Goal: Task Accomplishment & Management: Complete application form

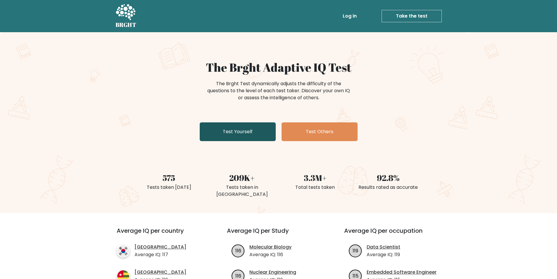
click at [228, 140] on link "Test Yourself" at bounding box center [238, 131] width 76 height 19
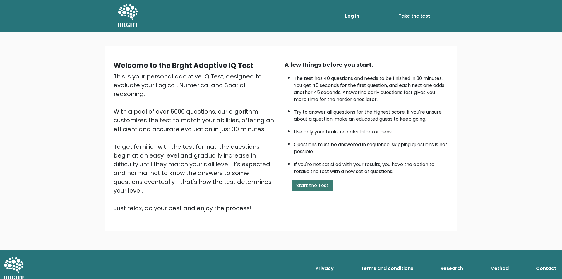
click at [317, 184] on button "Start the Test" at bounding box center [312, 186] width 42 height 12
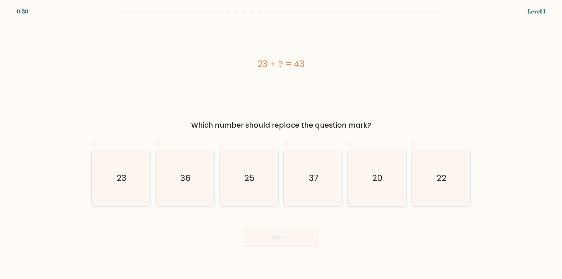
click at [376, 190] on icon "20" at bounding box center [376, 178] width 56 height 56
click at [281, 143] on input "e. 20" at bounding box center [281, 142] width 0 height 4
radio input "true"
click at [290, 236] on icon at bounding box center [286, 237] width 8 height 3
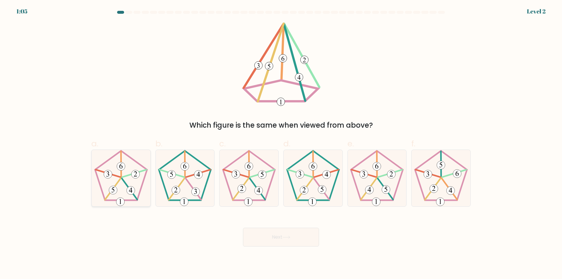
click at [124, 182] on 440 at bounding box center [129, 188] width 15 height 21
click at [281, 143] on input "a." at bounding box center [281, 142] width 0 height 4
radio input "true"
click at [275, 233] on button "Next" at bounding box center [281, 237] width 76 height 19
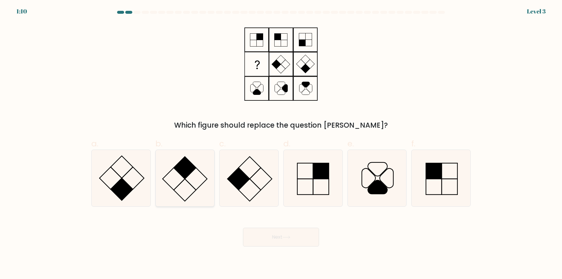
click at [193, 170] on rect at bounding box center [196, 179] width 22 height 22
click at [281, 143] on input "b." at bounding box center [281, 142] width 0 height 4
radio input "true"
click at [258, 234] on button "Next" at bounding box center [281, 237] width 76 height 19
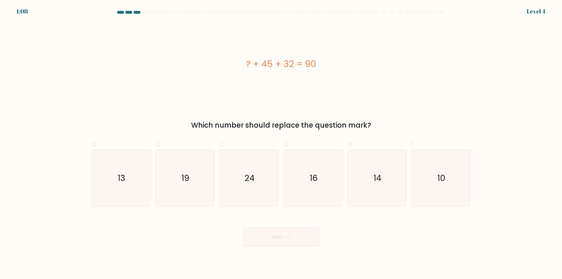
click at [279, 240] on button "Next" at bounding box center [281, 237] width 76 height 19
click at [122, 184] on icon "13" at bounding box center [121, 178] width 56 height 56
click at [281, 143] on input "a. 13" at bounding box center [281, 142] width 0 height 4
radio input "true"
click at [285, 231] on button "Next" at bounding box center [281, 237] width 76 height 19
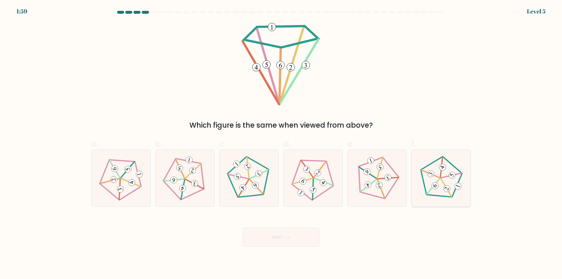
click at [443, 171] on icon at bounding box center [440, 178] width 45 height 45
click at [281, 143] on input "f." at bounding box center [281, 142] width 0 height 4
radio input "true"
click at [299, 240] on button "Next" at bounding box center [281, 237] width 76 height 19
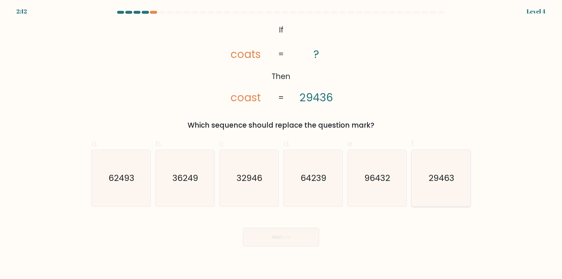
click at [437, 180] on text "29463" at bounding box center [442, 178] width 26 height 12
click at [281, 143] on input "f. 29463" at bounding box center [281, 142] width 0 height 4
radio input "true"
click at [280, 237] on button "Next" at bounding box center [281, 237] width 76 height 19
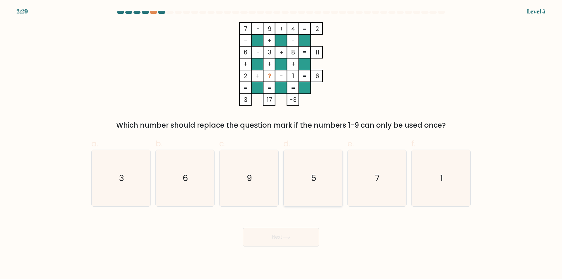
click at [326, 178] on icon "5" at bounding box center [313, 178] width 56 height 56
click at [281, 143] on input "d. 5" at bounding box center [281, 142] width 0 height 4
radio input "true"
click at [294, 237] on button "Next" at bounding box center [281, 237] width 76 height 19
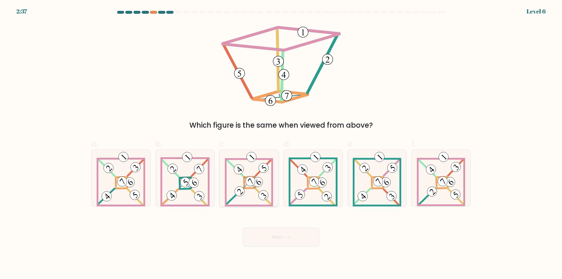
click at [240, 193] on 890 at bounding box center [240, 192] width 14 height 14
click at [281, 143] on input "c." at bounding box center [281, 142] width 0 height 4
radio input "true"
click at [279, 237] on button "Next" at bounding box center [281, 237] width 76 height 19
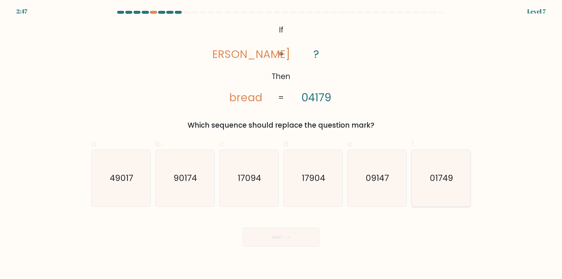
click at [442, 181] on text "01749" at bounding box center [441, 178] width 23 height 12
click at [281, 143] on input "f. 01749" at bounding box center [281, 142] width 0 height 4
radio input "true"
click at [304, 234] on button "Next" at bounding box center [281, 237] width 76 height 19
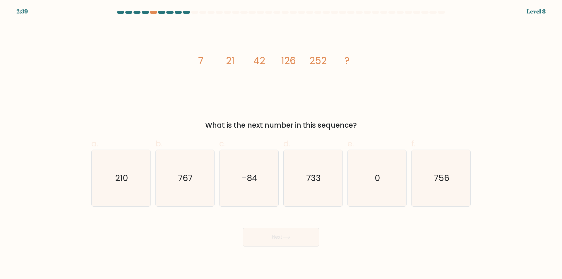
click at [243, 243] on button "Next" at bounding box center [281, 237] width 76 height 19
drag, startPoint x: 427, startPoint y: 188, endPoint x: 432, endPoint y: 189, distance: 4.6
click at [427, 188] on icon "756" at bounding box center [441, 178] width 56 height 56
click at [281, 143] on input "f. 756" at bounding box center [281, 142] width 0 height 4
radio input "true"
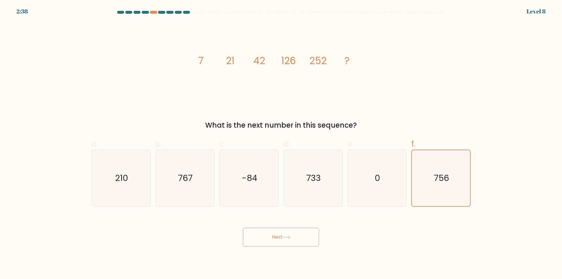
click at [289, 237] on icon at bounding box center [286, 237] width 8 height 3
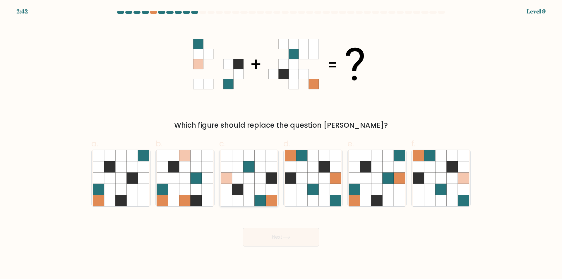
click at [245, 181] on icon at bounding box center [248, 177] width 11 height 11
click at [281, 143] on input "c." at bounding box center [281, 142] width 0 height 4
radio input "true"
click at [276, 246] on button "Next" at bounding box center [281, 237] width 76 height 19
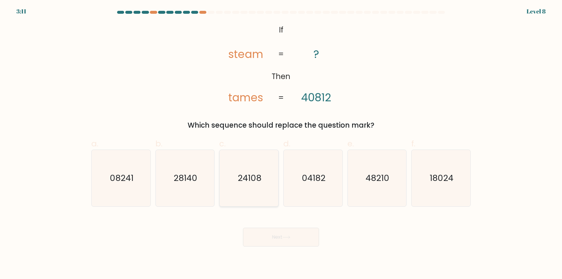
click at [255, 184] on icon "24108" at bounding box center [249, 178] width 56 height 56
click at [281, 143] on input "c. 24108" at bounding box center [281, 142] width 0 height 4
radio input "true"
click at [279, 239] on button "Next" at bounding box center [281, 237] width 76 height 19
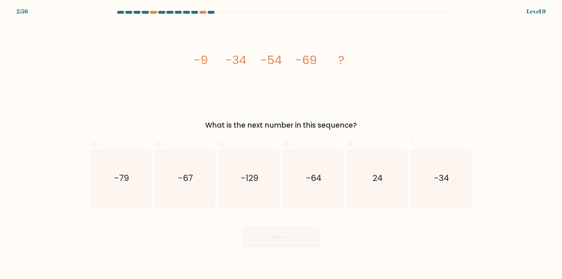
click at [267, 242] on button "Next" at bounding box center [281, 237] width 76 height 19
click at [123, 178] on text "-79" at bounding box center [121, 178] width 15 height 12
click at [281, 143] on input "a. -79" at bounding box center [281, 142] width 0 height 4
radio input "true"
click at [295, 236] on button "Next" at bounding box center [281, 237] width 76 height 19
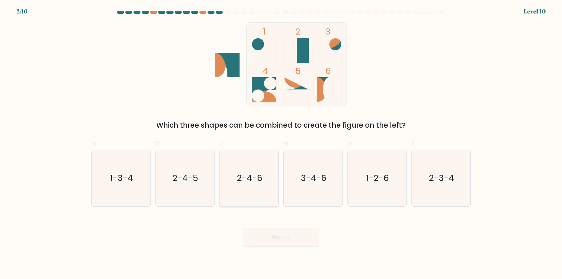
click at [236, 182] on icon "2-4-6" at bounding box center [249, 178] width 56 height 56
click at [281, 143] on input "c. 2-4-6" at bounding box center [281, 142] width 0 height 4
radio input "true"
click at [279, 238] on button "Next" at bounding box center [281, 237] width 76 height 19
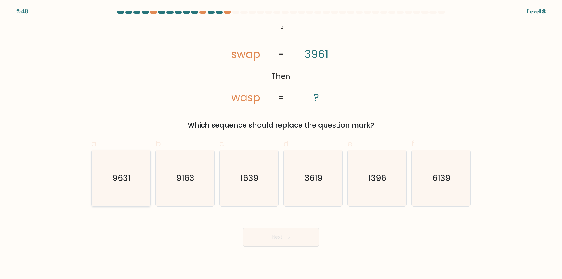
click at [122, 186] on icon "9631" at bounding box center [121, 178] width 56 height 56
click at [281, 143] on input "a. 9631" at bounding box center [281, 142] width 0 height 4
radio input "true"
click at [274, 239] on button "Next" at bounding box center [281, 237] width 76 height 19
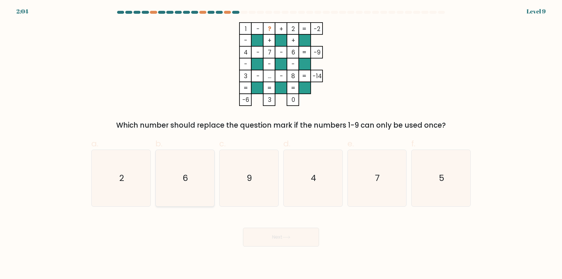
click at [197, 176] on icon "6" at bounding box center [185, 178] width 56 height 56
click at [281, 143] on input "b. 6" at bounding box center [281, 142] width 0 height 4
radio input "true"
click at [280, 234] on button "Next" at bounding box center [281, 237] width 76 height 19
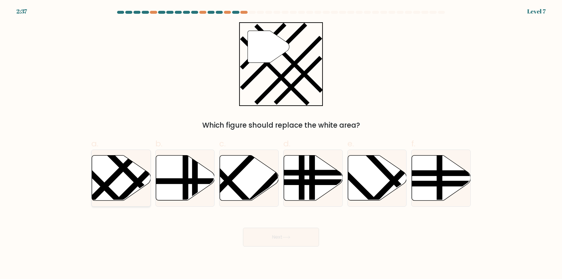
click at [107, 176] on icon at bounding box center [121, 177] width 59 height 45
click at [281, 143] on input "a." at bounding box center [281, 142] width 0 height 4
radio input "true"
click at [277, 233] on button "Next" at bounding box center [281, 237] width 76 height 19
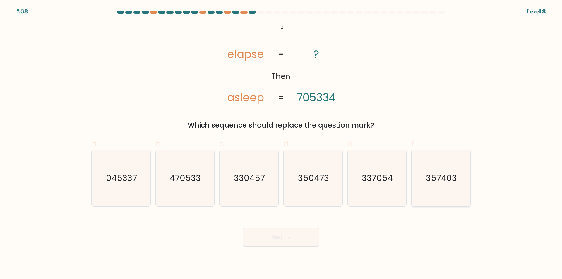
click at [452, 178] on text "357403" at bounding box center [441, 178] width 31 height 12
click at [281, 143] on input "f. 357403" at bounding box center [281, 142] width 0 height 4
radio input "true"
click at [300, 239] on button "Next" at bounding box center [281, 237] width 76 height 19
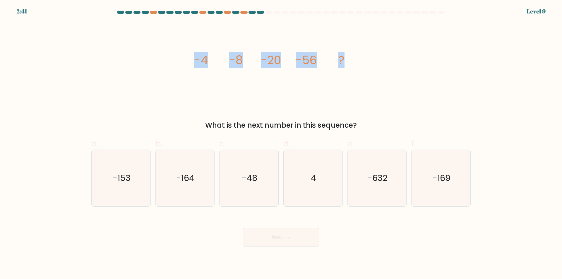
drag, startPoint x: 354, startPoint y: 57, endPoint x: 193, endPoint y: 61, distance: 160.7
click at [193, 61] on icon "image/svg+xml -4 -8 -20 -56 ?" at bounding box center [281, 64] width 176 height 84
copy g "-4 -8 -20 -56 ?"
click at [181, 170] on icon "-164" at bounding box center [185, 178] width 56 height 56
click at [281, 143] on input "b. -164" at bounding box center [281, 142] width 0 height 4
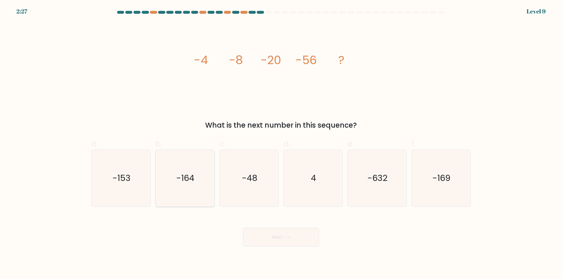
radio input "true"
click at [305, 241] on button "Next" at bounding box center [281, 237] width 76 height 19
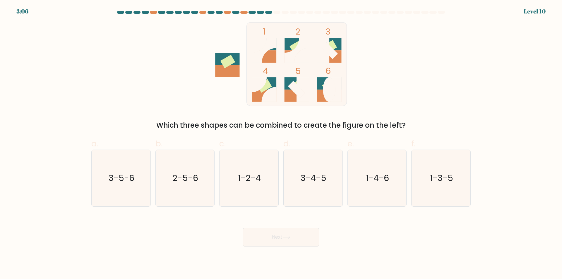
drag, startPoint x: 198, startPoint y: 23, endPoint x: 335, endPoint y: 99, distance: 156.6
click at [335, 99] on div "1 2 3 4 5 6 Which three shapes can be combined to create the figure on the left?" at bounding box center [281, 76] width 386 height 108
click at [299, 180] on icon "3-4-5" at bounding box center [313, 178] width 56 height 56
click at [281, 143] on input "d. 3-4-5" at bounding box center [281, 142] width 0 height 4
radio input "true"
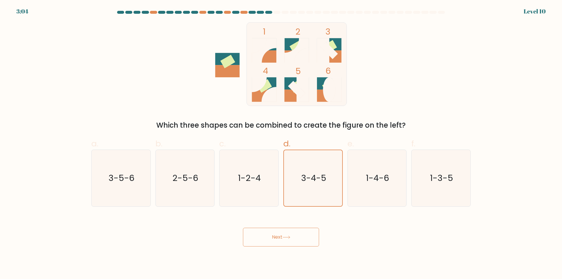
click at [307, 241] on button "Next" at bounding box center [281, 237] width 76 height 19
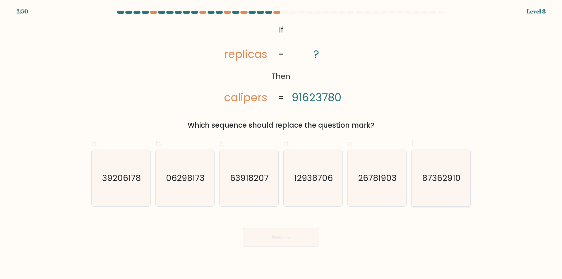
click at [453, 193] on icon "87362910" at bounding box center [441, 178] width 56 height 56
click at [281, 143] on input "f. 87362910" at bounding box center [281, 142] width 0 height 4
radio input "true"
click at [286, 245] on button "Next" at bounding box center [281, 237] width 76 height 19
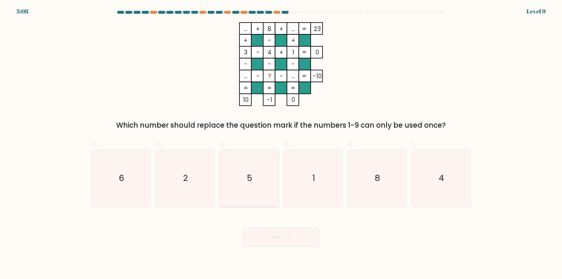
click at [245, 167] on icon "5" at bounding box center [249, 178] width 56 height 56
click at [281, 143] on input "c. 5" at bounding box center [281, 142] width 0 height 4
radio input "true"
click at [288, 235] on button "Next" at bounding box center [281, 237] width 76 height 19
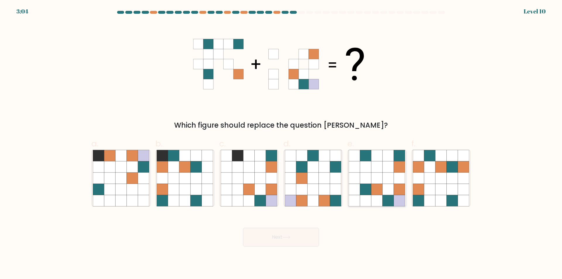
click at [390, 185] on icon at bounding box center [387, 189] width 11 height 11
click at [281, 143] on input "e." at bounding box center [281, 142] width 0 height 4
radio input "true"
click at [281, 252] on body "3:04 Level 10" at bounding box center [281, 139] width 562 height 279
click at [282, 247] on body "3:03 Level 10" at bounding box center [281, 139] width 562 height 279
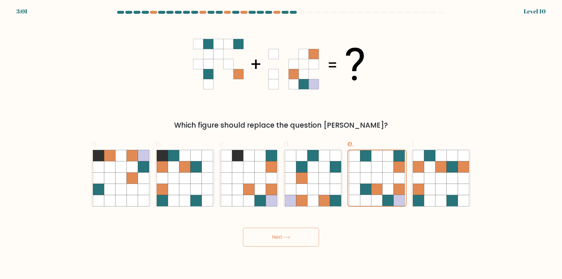
click at [287, 237] on icon at bounding box center [286, 237] width 8 height 3
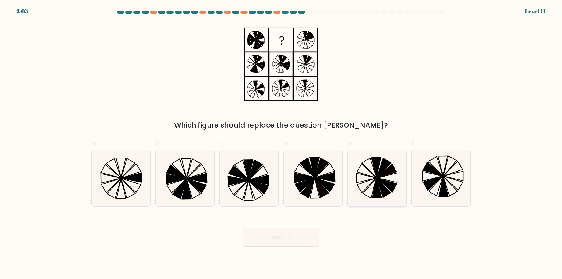
click at [377, 184] on icon at bounding box center [376, 188] width 9 height 20
click at [281, 143] on input "e." at bounding box center [281, 142] width 0 height 4
radio input "true"
click at [299, 228] on button "Next" at bounding box center [281, 237] width 76 height 19
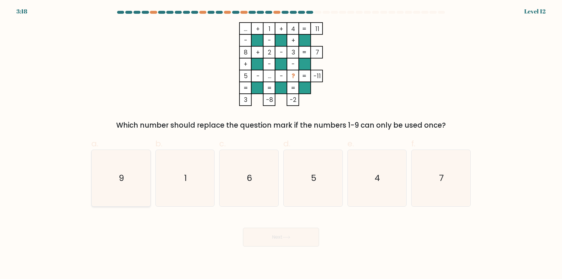
click at [130, 180] on icon "9" at bounding box center [121, 178] width 56 height 56
click at [281, 143] on input "a. 9" at bounding box center [281, 142] width 0 height 4
radio input "true"
click at [286, 252] on body "3:17 Level 12" at bounding box center [281, 139] width 562 height 279
click at [291, 242] on button "Next" at bounding box center [281, 237] width 76 height 19
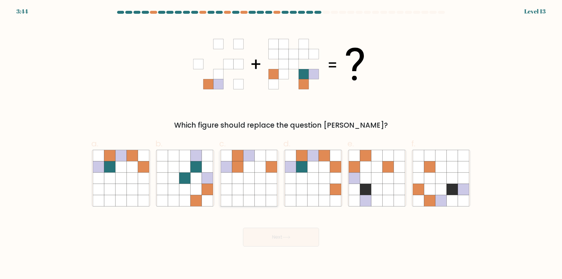
click at [237, 167] on icon at bounding box center [237, 166] width 11 height 11
click at [281, 143] on input "c." at bounding box center [281, 142] width 0 height 4
radio input "true"
click at [296, 236] on button "Next" at bounding box center [281, 237] width 76 height 19
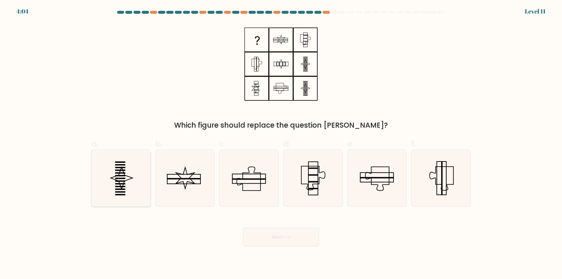
click at [109, 180] on icon at bounding box center [121, 178] width 56 height 56
click at [281, 143] on input "a." at bounding box center [281, 142] width 0 height 4
radio input "true"
drag, startPoint x: 272, startPoint y: 231, endPoint x: 275, endPoint y: 231, distance: 3.3
click at [272, 231] on button "Next" at bounding box center [281, 237] width 76 height 19
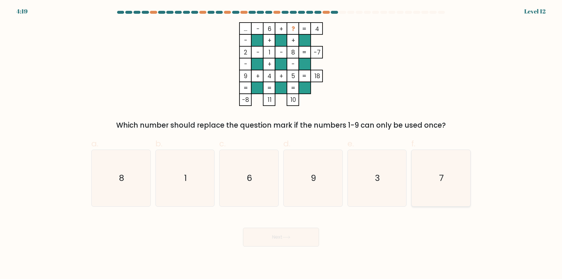
click at [445, 184] on icon "7" at bounding box center [441, 178] width 56 height 56
click at [281, 143] on input "f. 7" at bounding box center [281, 142] width 0 height 4
radio input "true"
click at [304, 233] on button "Next" at bounding box center [281, 237] width 76 height 19
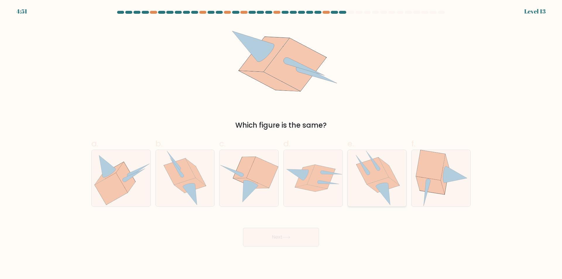
click at [372, 178] on icon at bounding box center [372, 170] width 32 height 27
click at [281, 143] on input "e." at bounding box center [281, 142] width 0 height 4
radio input "true"
click at [288, 232] on button "Next" at bounding box center [281, 237] width 76 height 19
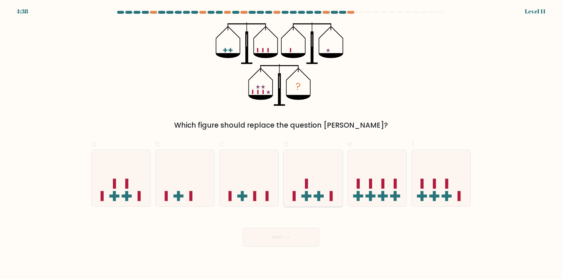
click at [305, 199] on rect at bounding box center [306, 196] width 3 height 10
click at [281, 143] on input "d." at bounding box center [281, 142] width 0 height 4
radio input "true"
click at [298, 235] on button "Next" at bounding box center [281, 237] width 76 height 19
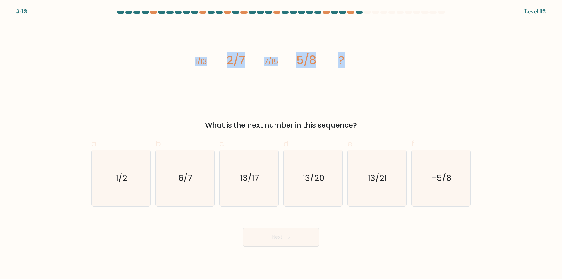
drag, startPoint x: 187, startPoint y: 61, endPoint x: 359, endPoint y: 76, distance: 173.3
click at [359, 76] on div "image/svg+xml 1/13 2/7 7/15 5/8 ? What is the next number in this sequence?" at bounding box center [281, 76] width 386 height 108
copy g "1/13 2/7 7/15 5/8 ?"
click at [235, 177] on icon "13/17" at bounding box center [249, 178] width 56 height 56
click at [281, 143] on input "c. 13/17" at bounding box center [281, 142] width 0 height 4
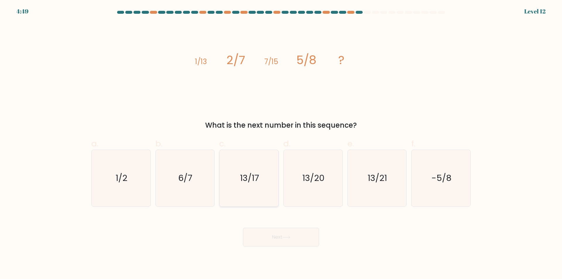
radio input "true"
click at [282, 238] on button "Next" at bounding box center [281, 237] width 76 height 19
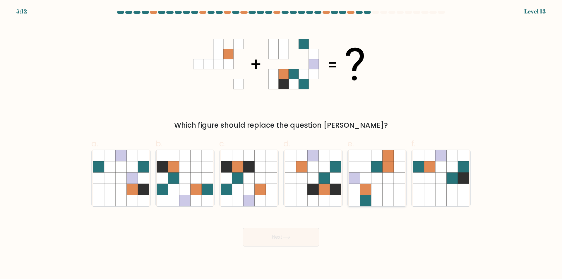
click at [353, 194] on icon at bounding box center [354, 189] width 11 height 11
click at [281, 143] on input "e." at bounding box center [281, 142] width 0 height 4
radio input "true"
click at [278, 238] on button "Next" at bounding box center [281, 237] width 76 height 19
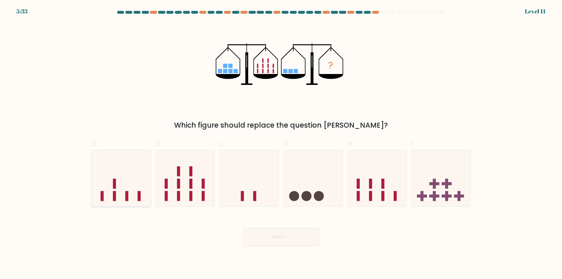
click at [135, 190] on icon at bounding box center [121, 178] width 59 height 49
click at [281, 143] on input "a." at bounding box center [281, 142] width 0 height 4
radio input "true"
click at [265, 231] on button "Next" at bounding box center [281, 237] width 76 height 19
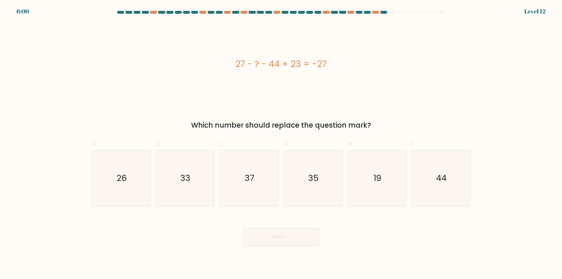
drag, startPoint x: 312, startPoint y: 69, endPoint x: 352, endPoint y: 68, distance: 39.8
click at [350, 68] on div "27 - ? - 44 + 23 = -27" at bounding box center [280, 63] width 379 height 13
copy div "27 - ? - 44 + 23 = -27"
click at [190, 190] on icon "33" at bounding box center [185, 178] width 56 height 56
click at [281, 143] on input "b. 33" at bounding box center [281, 142] width 0 height 4
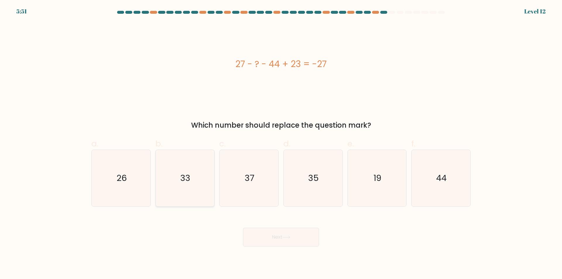
radio input "true"
click at [264, 236] on button "Next" at bounding box center [281, 237] width 76 height 19
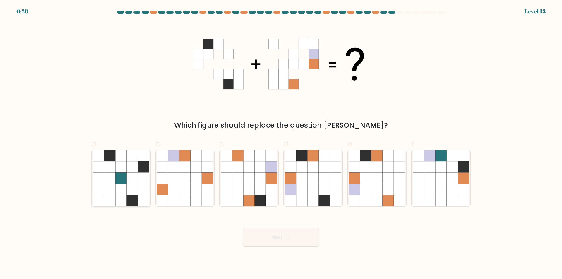
click at [125, 179] on icon at bounding box center [120, 177] width 11 height 11
click at [281, 143] on input "a." at bounding box center [281, 142] width 0 height 4
radio input "true"
click at [290, 238] on icon at bounding box center [286, 237] width 8 height 3
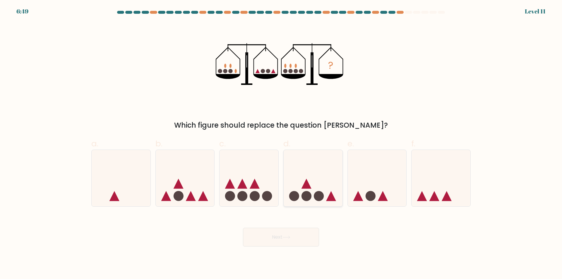
click at [303, 196] on circle at bounding box center [306, 196] width 10 height 10
click at [281, 143] on input "d." at bounding box center [281, 142] width 0 height 4
radio input "true"
click at [299, 236] on button "Next" at bounding box center [281, 237] width 76 height 19
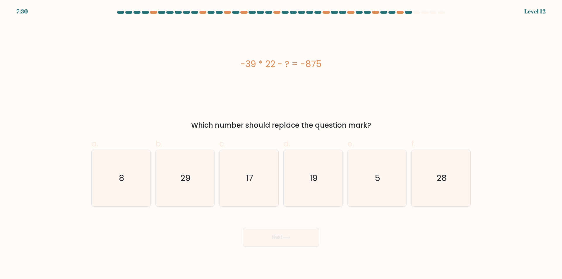
drag, startPoint x: 232, startPoint y: 67, endPoint x: 332, endPoint y: 69, distance: 100.4
click at [332, 69] on div "-39 * 22 - ? = -875" at bounding box center [280, 63] width 379 height 13
copy div "-39 * 22 - ? = -875"
click at [247, 175] on text "17" at bounding box center [249, 178] width 7 height 12
click at [281, 143] on input "c. 17" at bounding box center [281, 142] width 0 height 4
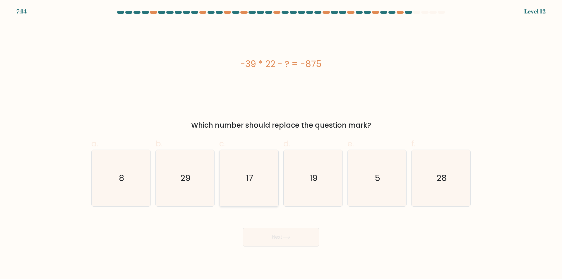
radio input "true"
click at [276, 231] on button "Next" at bounding box center [281, 237] width 76 height 19
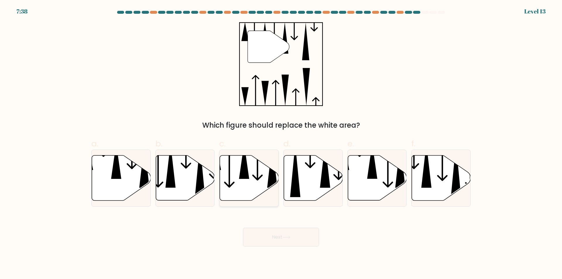
click at [248, 185] on icon at bounding box center [249, 177] width 59 height 45
click at [281, 143] on input "c." at bounding box center [281, 142] width 0 height 4
radio input "true"
click at [284, 235] on button "Next" at bounding box center [281, 237] width 76 height 19
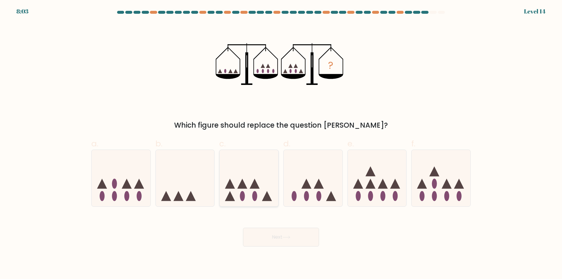
click at [236, 195] on icon at bounding box center [248, 178] width 59 height 49
click at [281, 143] on input "c." at bounding box center [281, 142] width 0 height 4
radio input "true"
click at [296, 243] on button "Next" at bounding box center [281, 237] width 76 height 19
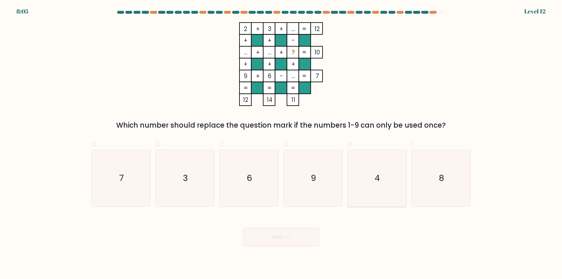
click at [370, 173] on icon "4" at bounding box center [376, 178] width 56 height 56
click at [281, 143] on input "e. 4" at bounding box center [281, 142] width 0 height 4
radio input "true"
click at [286, 237] on icon at bounding box center [286, 237] width 8 height 3
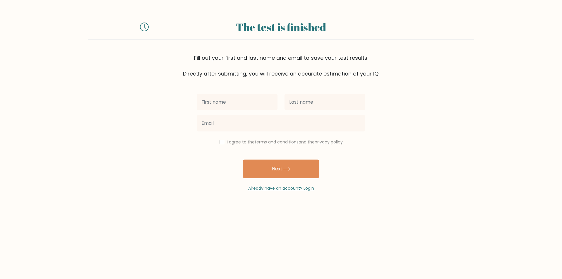
click at [221, 101] on input "text" at bounding box center [237, 102] width 81 height 16
type input "Niko"
click at [293, 104] on input "text" at bounding box center [324, 102] width 81 height 16
type input "Gulapa"
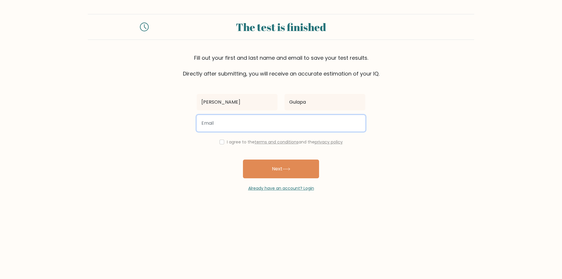
click at [234, 120] on input "email" at bounding box center [281, 123] width 169 height 16
type input "nikogulapa2430@gmail.com"
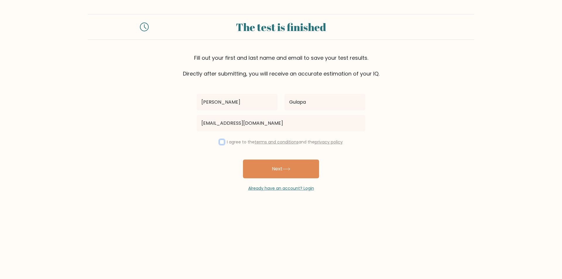
click at [220, 142] on input "checkbox" at bounding box center [221, 142] width 5 height 5
checkbox input "true"
click at [265, 170] on button "Next" at bounding box center [281, 168] width 76 height 19
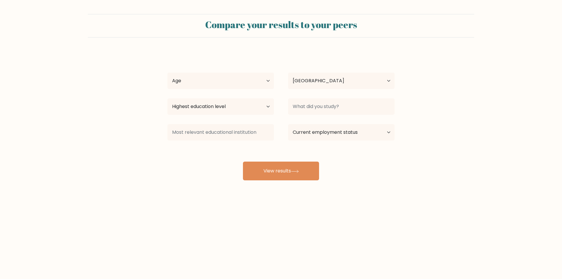
select select "PH"
click at [228, 85] on select "Age Under [DEMOGRAPHIC_DATA] [DEMOGRAPHIC_DATA] [DEMOGRAPHIC_DATA] [DEMOGRAPHIC…" at bounding box center [220, 81] width 106 height 16
select select "18_24"
click at [167, 73] on select "Age Under [DEMOGRAPHIC_DATA] [DEMOGRAPHIC_DATA] [DEMOGRAPHIC_DATA] [DEMOGRAPHIC…" at bounding box center [220, 81] width 106 height 16
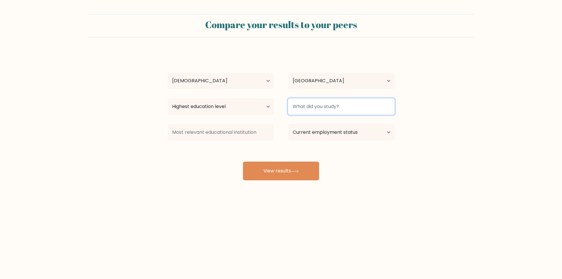
click at [307, 107] on input at bounding box center [341, 106] width 106 height 16
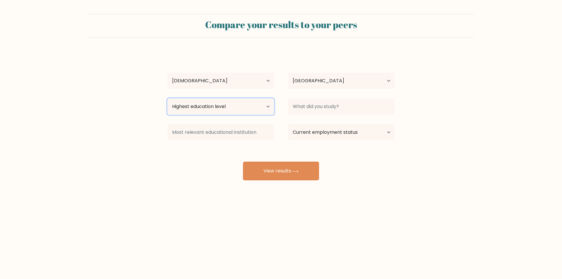
click at [222, 107] on select "Highest education level No schooling Primary Lower Secondary Upper Secondary Oc…" at bounding box center [220, 106] width 106 height 16
select select "bachelors_degree"
click at [167, 98] on select "Highest education level No schooling Primary Lower Secondary Upper Secondary Oc…" at bounding box center [220, 106] width 106 height 16
click at [327, 133] on select "Current employment status Employed Student Retired Other / prefer not to answer" at bounding box center [341, 132] width 106 height 16
click at [350, 189] on div "Compare your results to your peers Niko Gulapa Age Under 18 years old 18-24 yea…" at bounding box center [281, 111] width 562 height 222
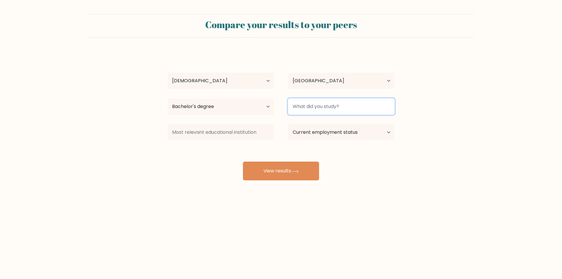
click at [323, 111] on input at bounding box center [341, 106] width 106 height 16
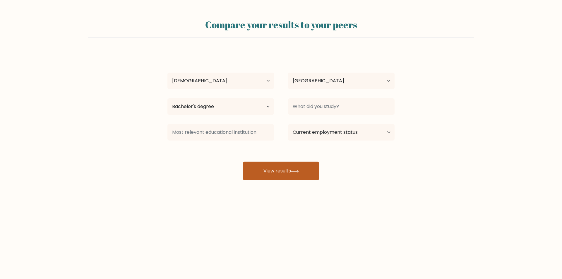
click at [289, 169] on button "View results" at bounding box center [281, 171] width 76 height 19
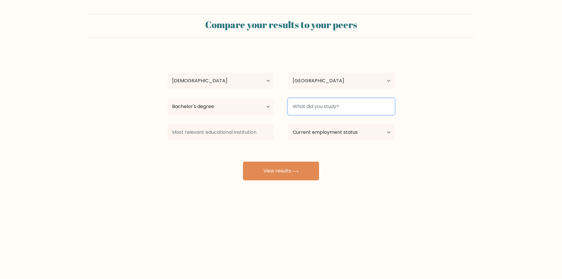
click at [308, 108] on input at bounding box center [341, 106] width 106 height 16
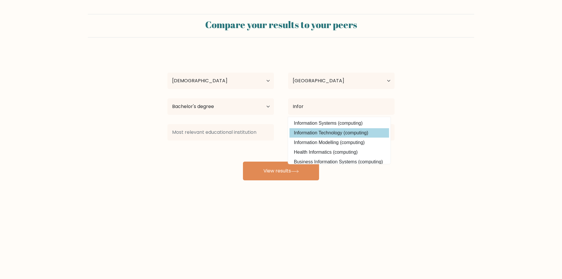
click at [317, 131] on option "Information Technology (computing)" at bounding box center [338, 132] width 99 height 9
type input "Information Technology"
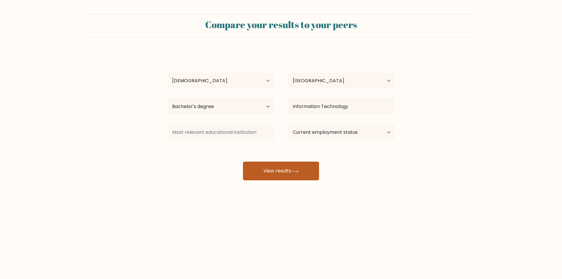
click at [300, 165] on button "View results" at bounding box center [281, 171] width 76 height 19
click at [240, 121] on div "Niko Gulapa Age Under 18 years old 18-24 years old 25-34 years old 35-44 years …" at bounding box center [281, 115] width 234 height 129
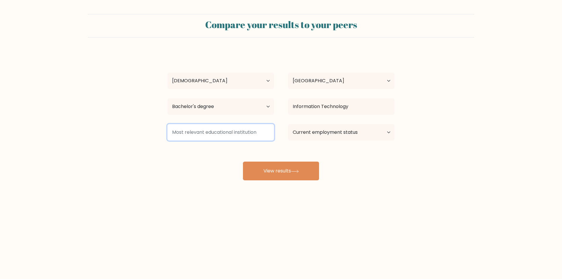
click at [229, 134] on input at bounding box center [220, 132] width 106 height 16
type input "Gradaute"
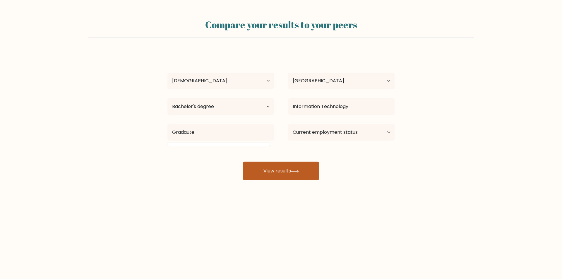
click at [273, 165] on button "View results" at bounding box center [281, 171] width 76 height 19
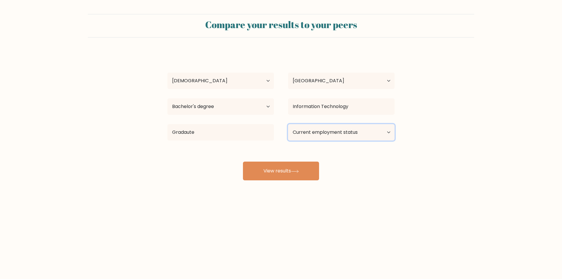
click at [331, 128] on select "Current employment status Employed Student Retired Other / prefer not to answer" at bounding box center [341, 132] width 106 height 16
select select "other"
click at [288, 124] on select "Current employment status Employed Student Retired Other / prefer not to answer" at bounding box center [341, 132] width 106 height 16
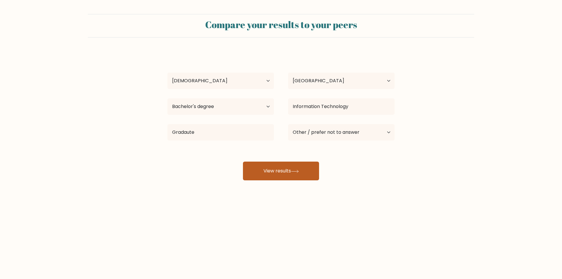
click at [303, 173] on button "View results" at bounding box center [281, 171] width 76 height 19
